Goal: Use online tool/utility: Utilize a website feature to perform a specific function

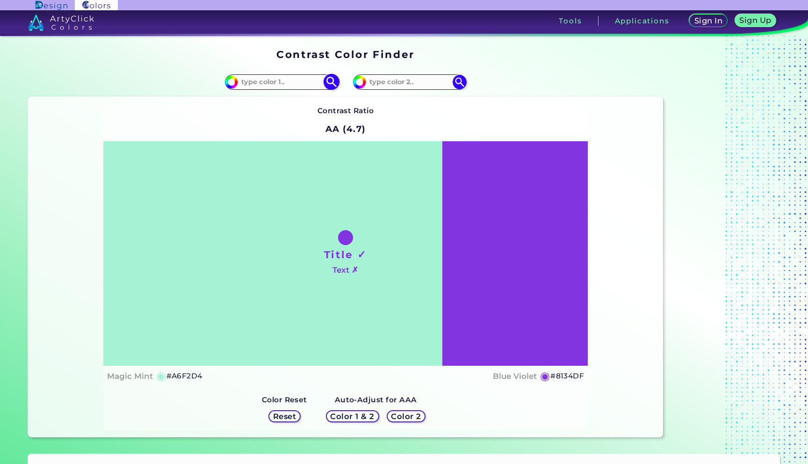
click at [261, 77] on input at bounding box center [281, 82] width 87 height 13
click at [325, 86] on img at bounding box center [331, 82] width 16 height 16
click at [291, 76] on input at bounding box center [281, 82] width 87 height 13
paste input "255, 239, 23"
type input "rgb(255, 239, 23)"
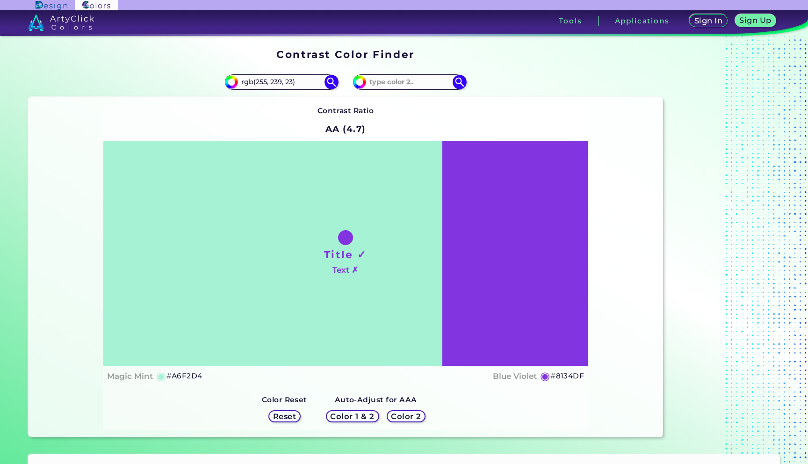
type input "#ffef17"
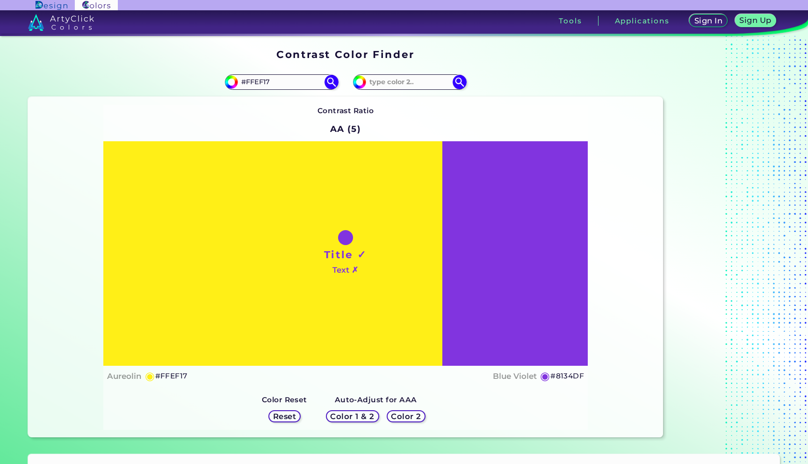
paste input "E6"
type input "#FFEFE6"
type input "#ffefe6"
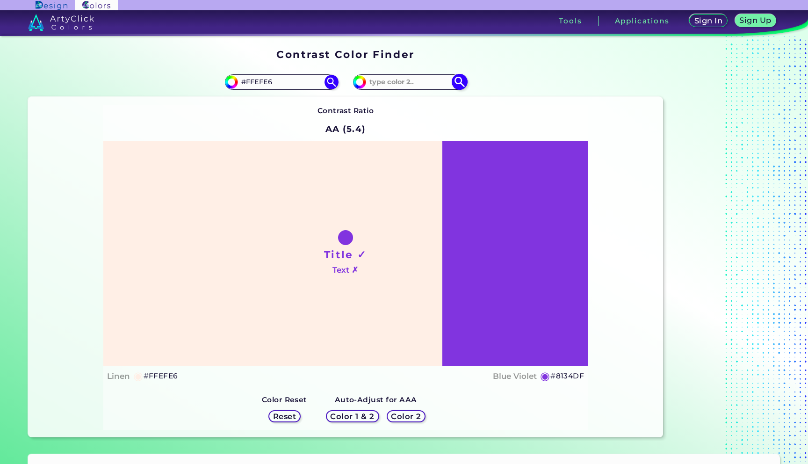
click at [416, 86] on input at bounding box center [409, 82] width 87 height 13
click at [459, 78] on img at bounding box center [459, 82] width 16 height 16
click at [489, 226] on div "Title ✓ Text ✗" at bounding box center [345, 253] width 485 height 224
click at [344, 239] on div at bounding box center [345, 237] width 15 height 15
click at [546, 370] on h5 "◉" at bounding box center [545, 375] width 10 height 11
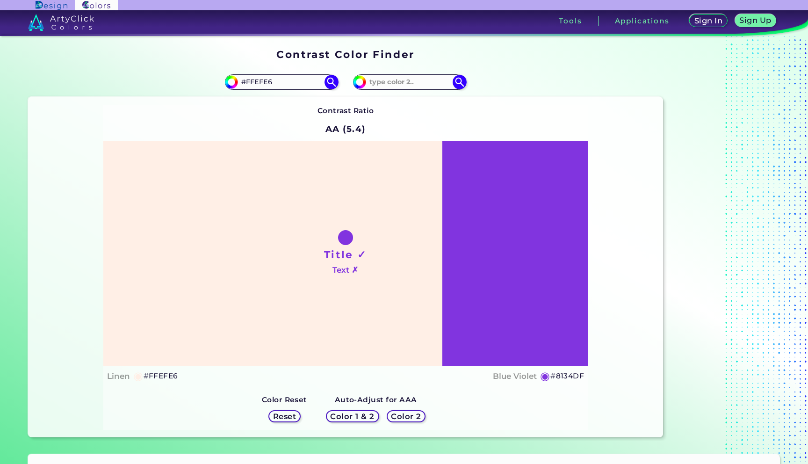
click at [399, 422] on div "Color 1 & 2 Color 2" at bounding box center [375, 416] width 107 height 20
click at [401, 419] on h5 "Color 2" at bounding box center [405, 415] width 27 height 7
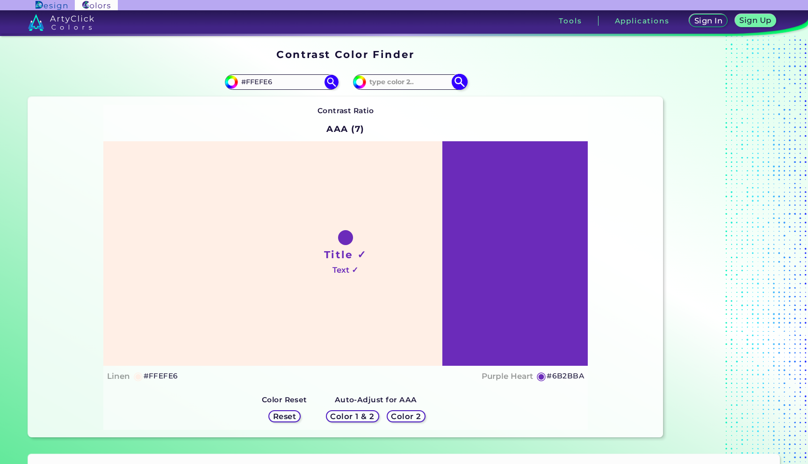
click at [421, 86] on input at bounding box center [409, 82] width 87 height 13
type input "f"
type input "ccc"
type input "#cccccc"
type input "#CCCCCC"
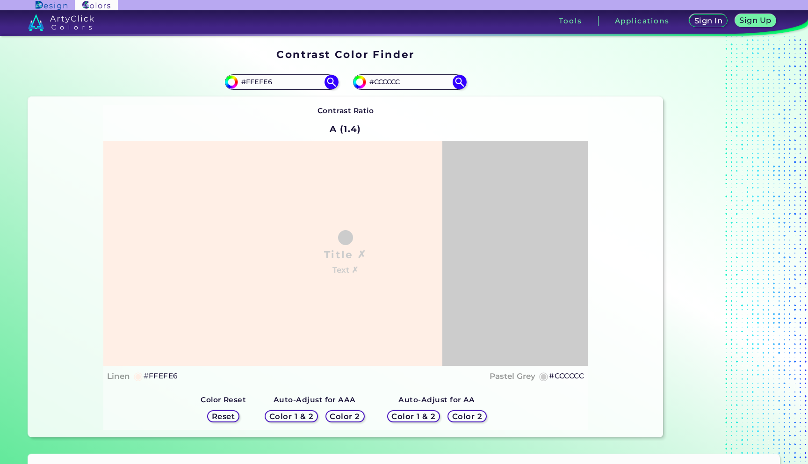
click at [459, 418] on h5 "Color 2" at bounding box center [466, 415] width 27 height 7
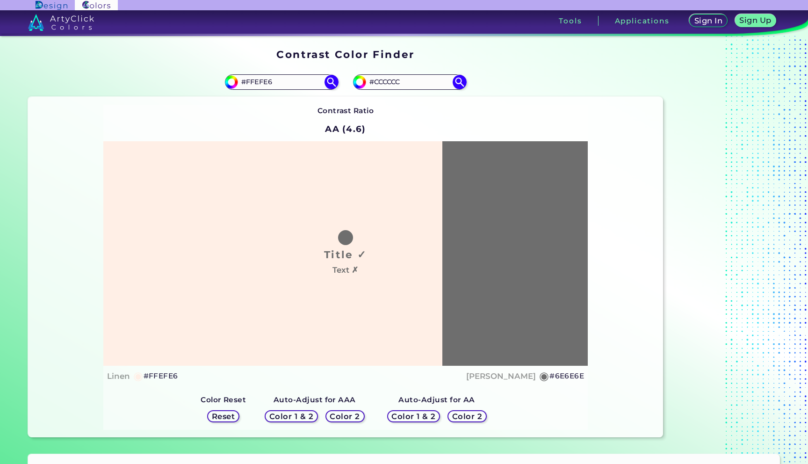
click at [357, 415] on h5 "Color 2" at bounding box center [344, 415] width 27 height 7
